Goal: Task Accomplishment & Management: Manage account settings

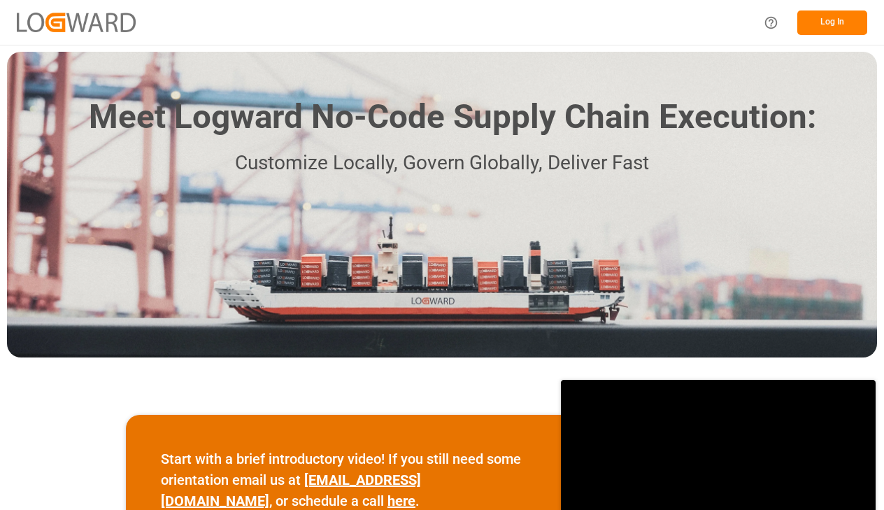
click at [834, 23] on button "Log In" at bounding box center [833, 22] width 70 height 24
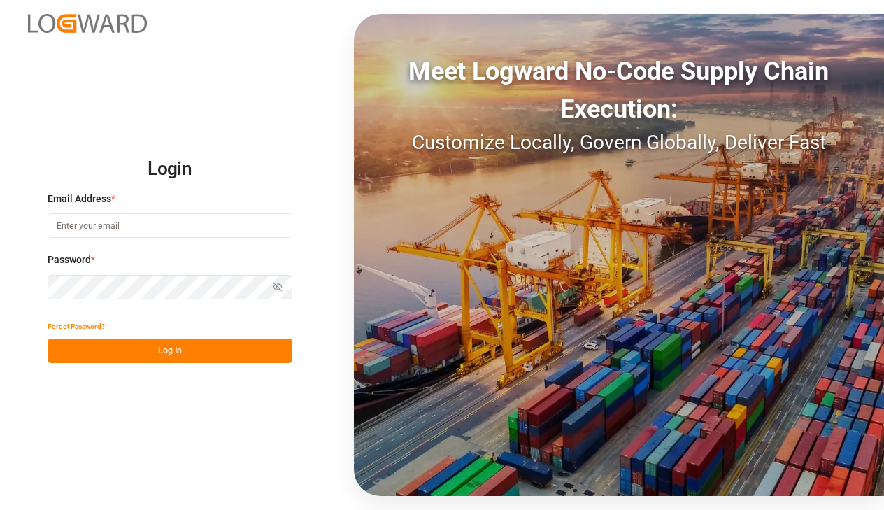
click at [83, 222] on input at bounding box center [170, 225] width 245 height 24
click at [146, 232] on input at bounding box center [170, 225] width 245 height 24
paste input "[PERSON_NAME][EMAIL_ADDRESS][PERSON_NAME][DOMAIN_NAME]"
type input "[PERSON_NAME][EMAIL_ADDRESS][PERSON_NAME][DOMAIN_NAME]"
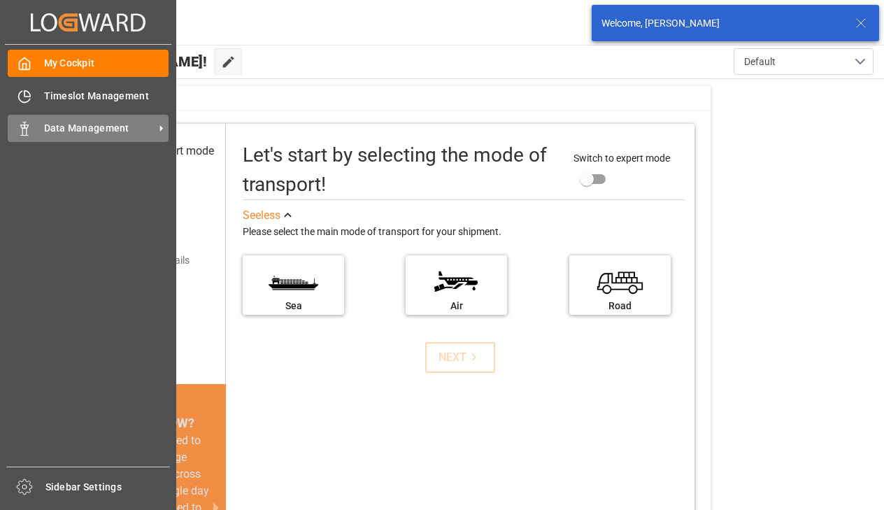
click at [25, 137] on div "Data Management Data Management" at bounding box center [88, 128] width 161 height 27
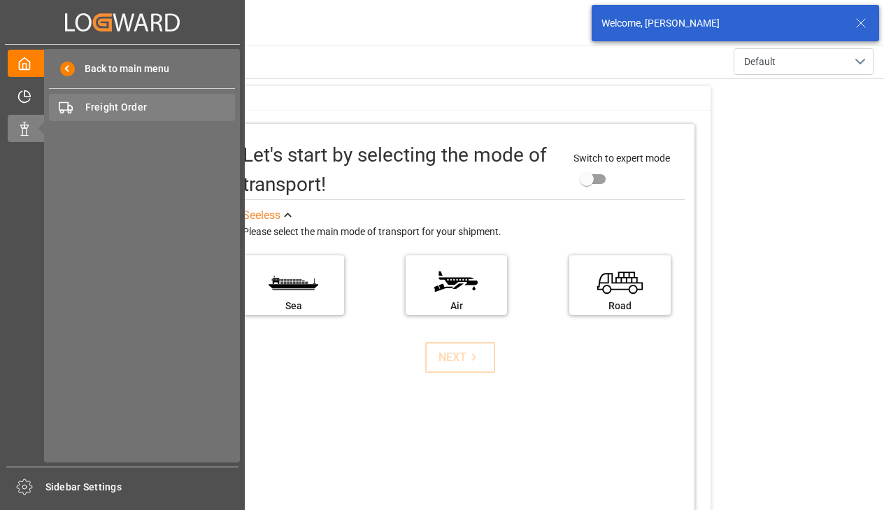
click at [140, 108] on span "Freight Order" at bounding box center [160, 107] width 150 height 15
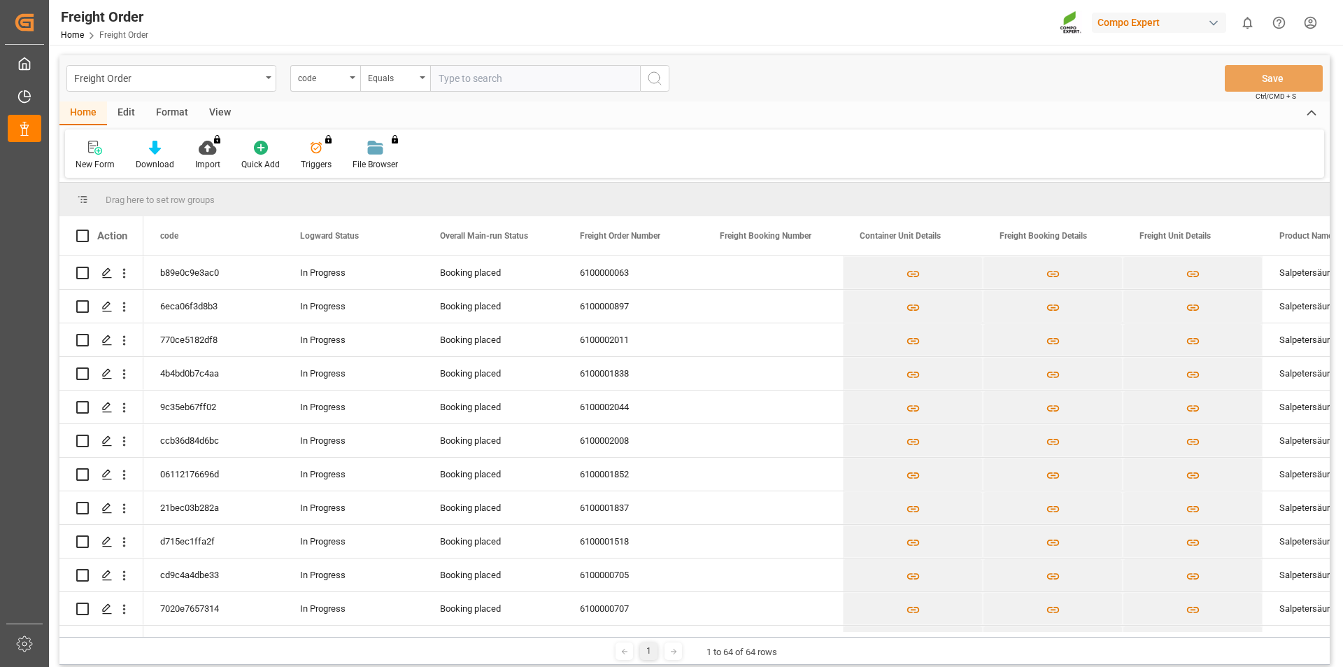
click at [884, 20] on html "Created by potrace 1.15, written by [PERSON_NAME] [DATE]-[DATE] Created by potr…" at bounding box center [671, 333] width 1343 height 667
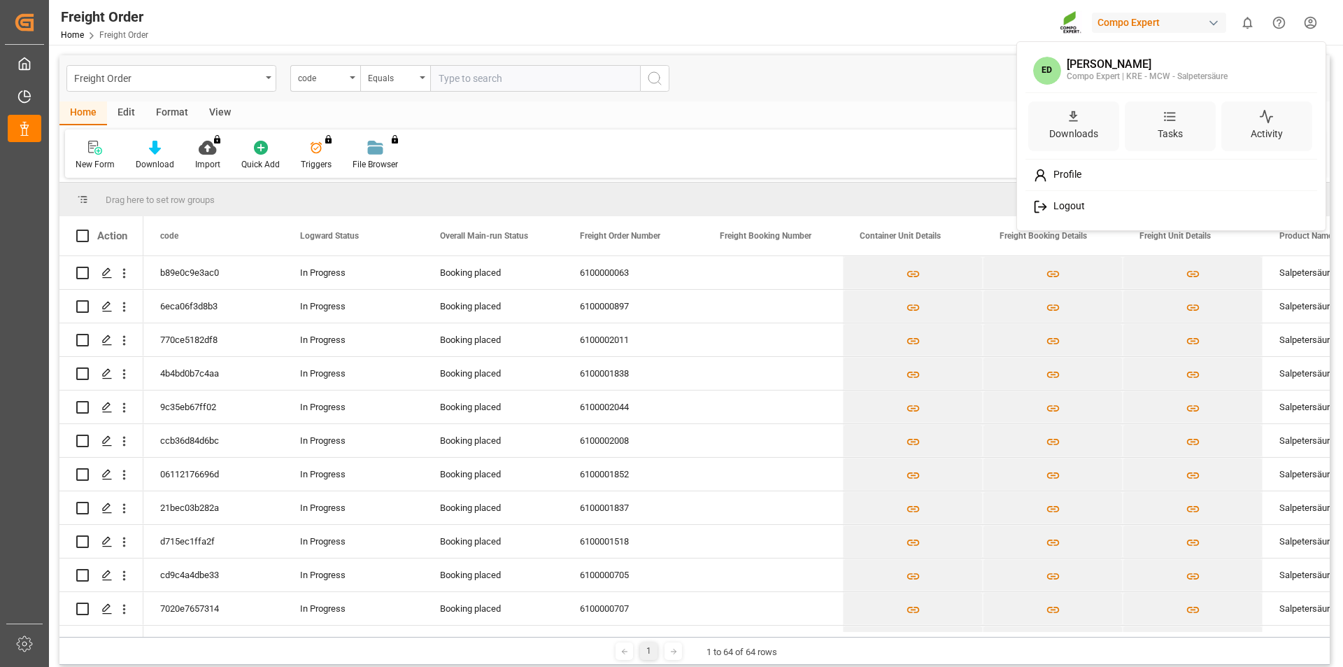
click at [884, 209] on span "Logout" at bounding box center [1066, 206] width 37 height 13
